Goal: Information Seeking & Learning: Learn about a topic

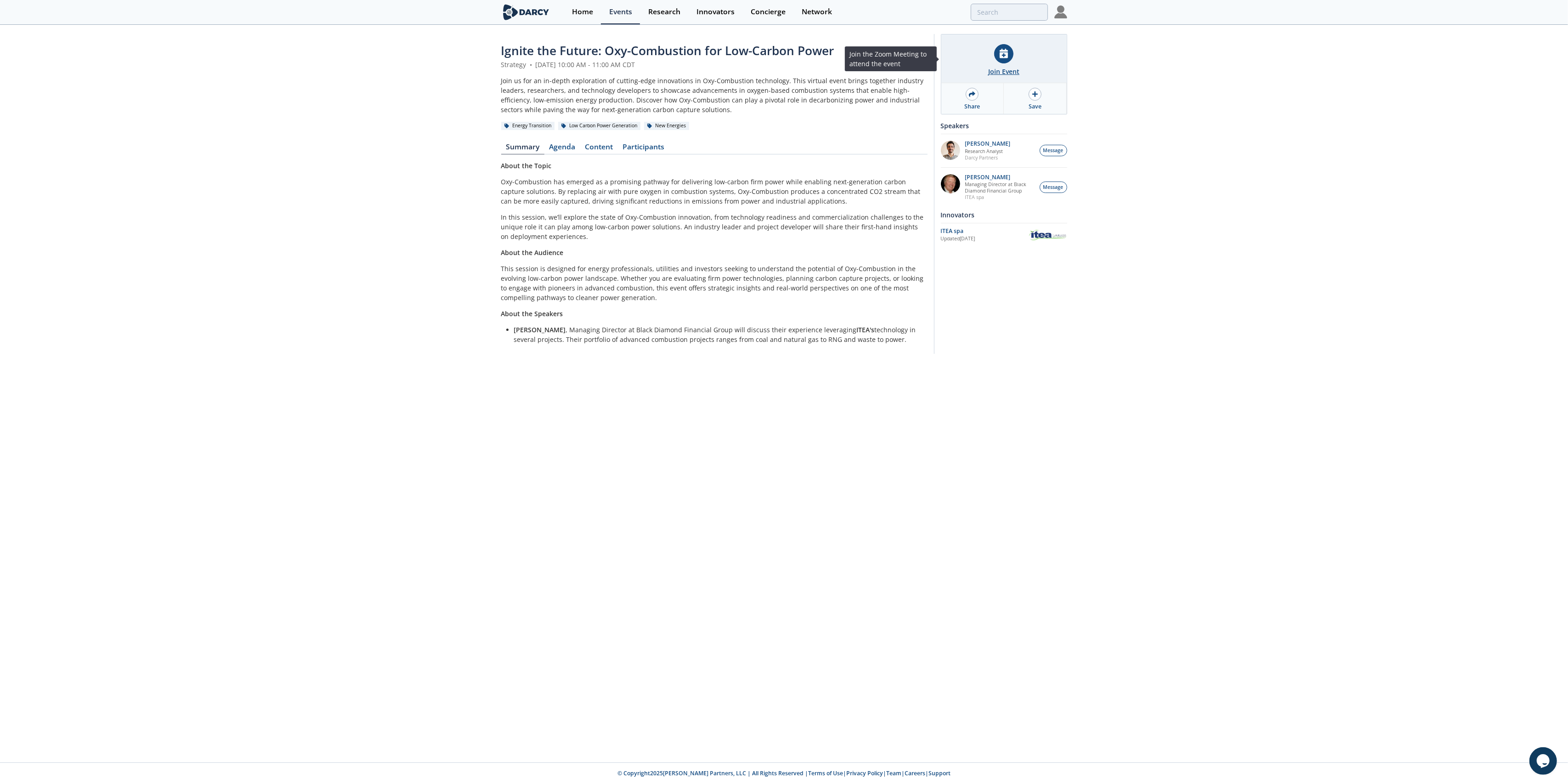
click at [1006, 58] on icon at bounding box center [1004, 54] width 9 height 10
click at [1005, 61] on div at bounding box center [1004, 54] width 19 height 19
